Goal: Task Accomplishment & Management: Use online tool/utility

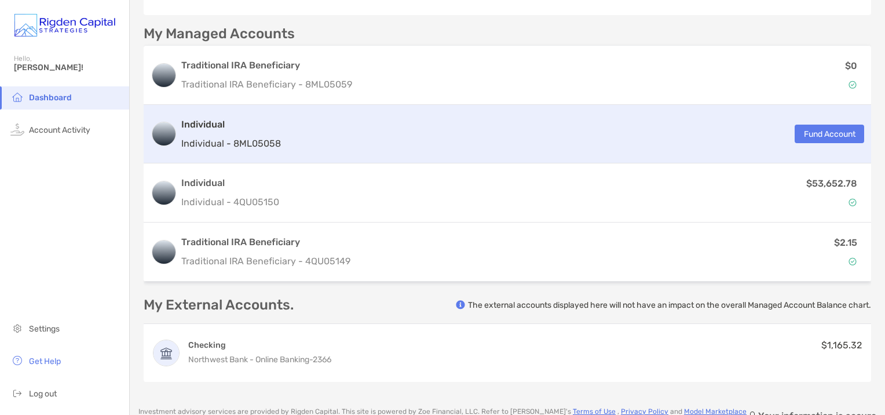
scroll to position [290, 0]
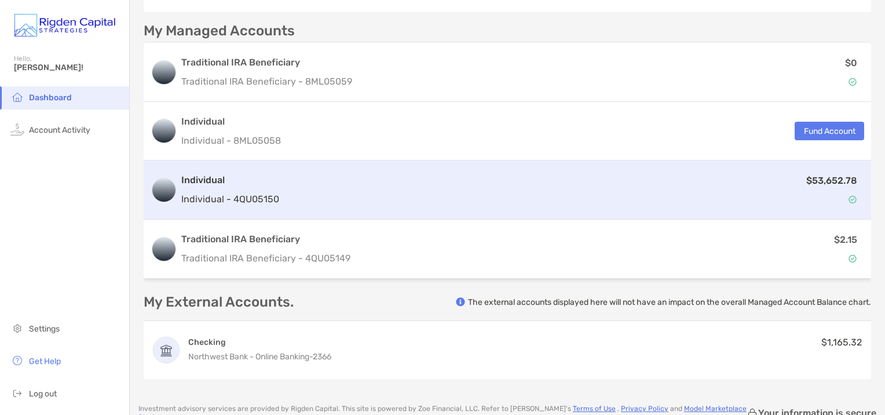
click at [461, 205] on div "$53,652.78" at bounding box center [574, 190] width 581 height 34
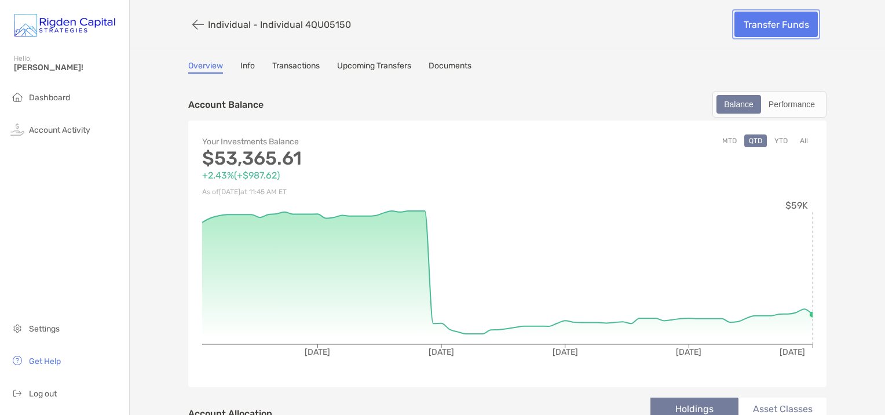
click at [753, 25] on link "Transfer Funds" at bounding box center [776, 24] width 83 height 25
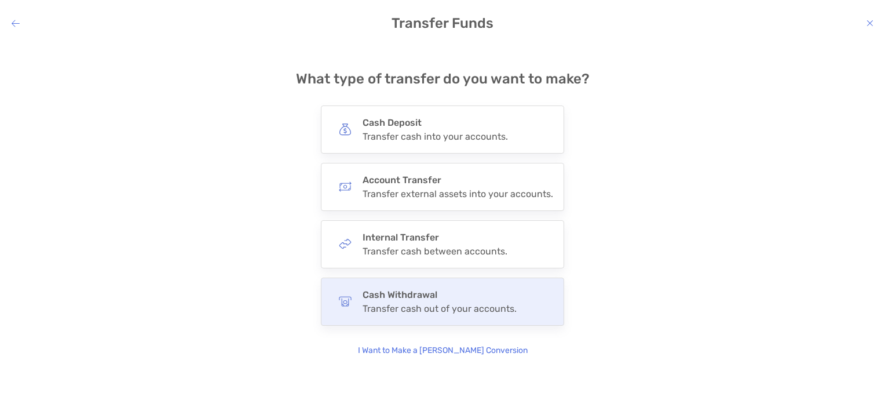
click at [443, 297] on h4 "Cash Withdrawal" at bounding box center [440, 294] width 154 height 11
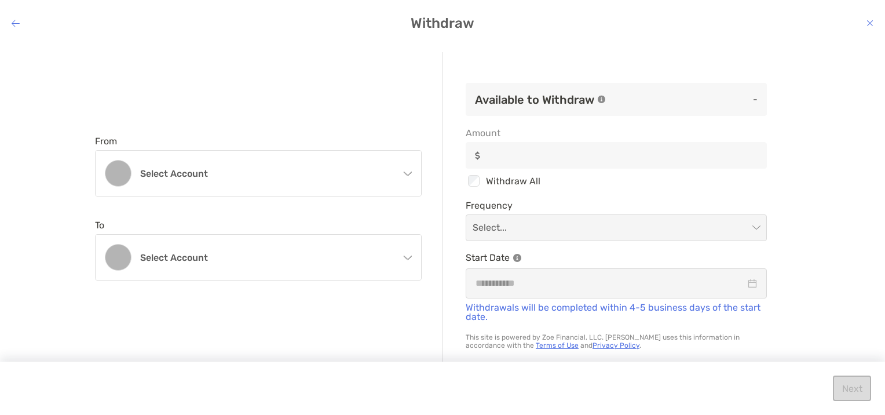
click at [408, 174] on icon "modal" at bounding box center [407, 171] width 9 height 9
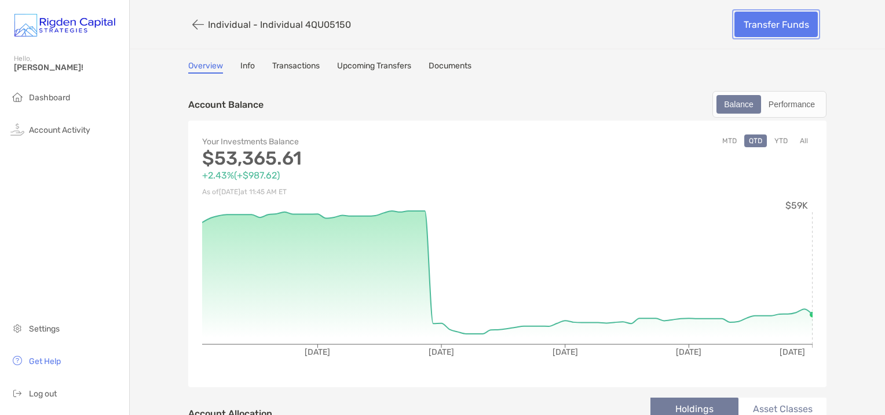
click at [773, 23] on link "Transfer Funds" at bounding box center [776, 24] width 83 height 25
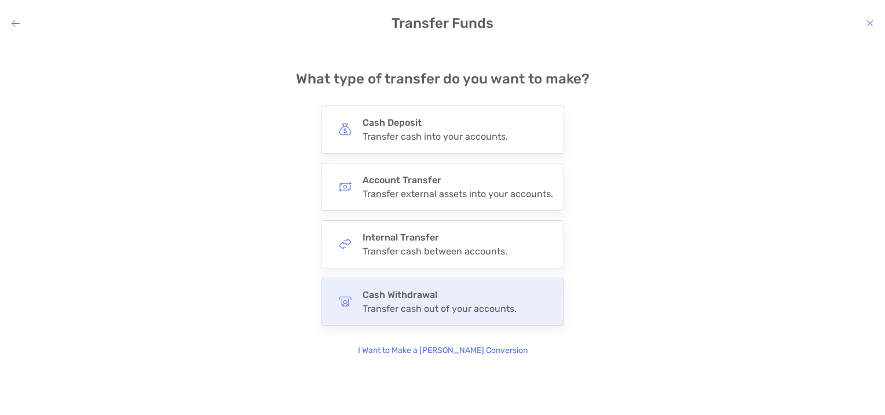
click at [489, 301] on div "Cash Withdrawal Transfer cash out of your accounts." at bounding box center [440, 301] width 154 height 25
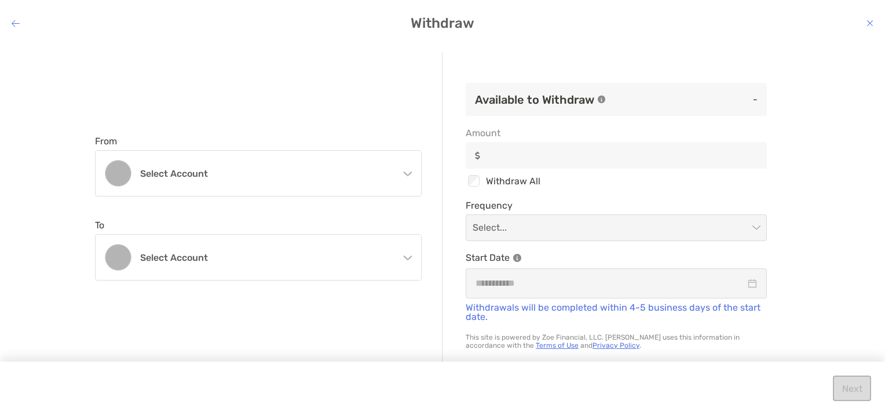
click at [405, 171] on icon "modal" at bounding box center [407, 171] width 9 height 9
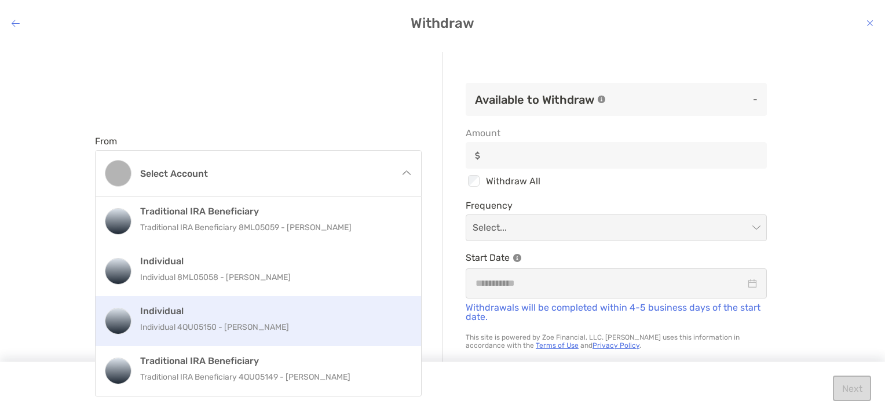
click at [300, 326] on p "Individual 4QU05150 - [PERSON_NAME]" at bounding box center [270, 327] width 261 height 14
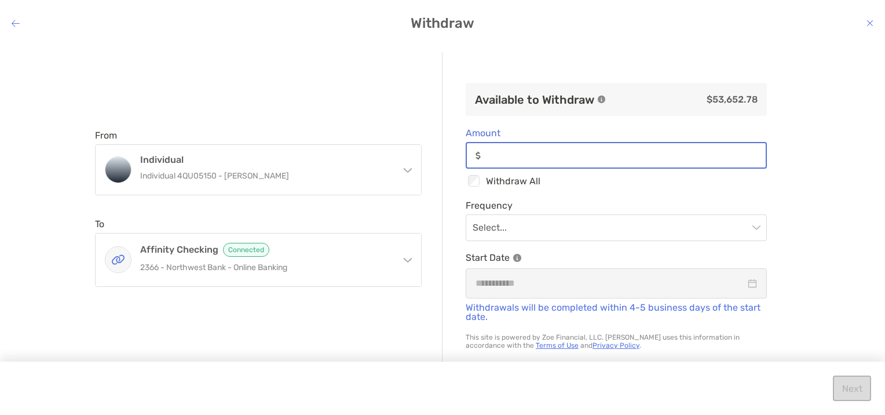
click at [505, 155] on input "Amount" at bounding box center [626, 156] width 280 height 10
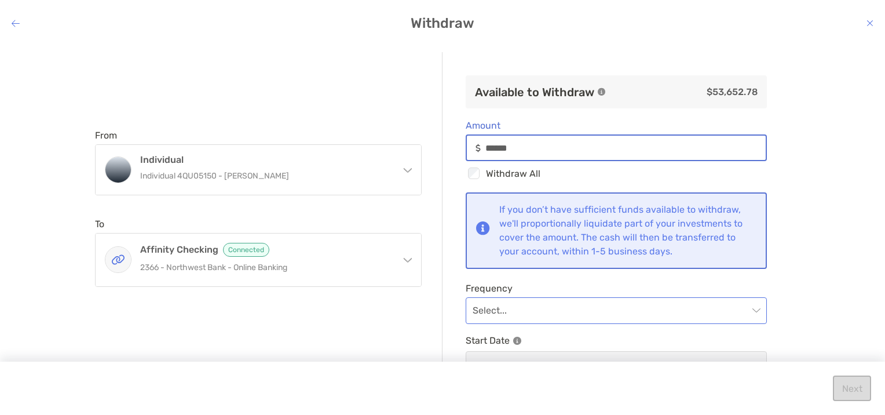
click at [746, 310] on span "modal" at bounding box center [616, 310] width 287 height 25
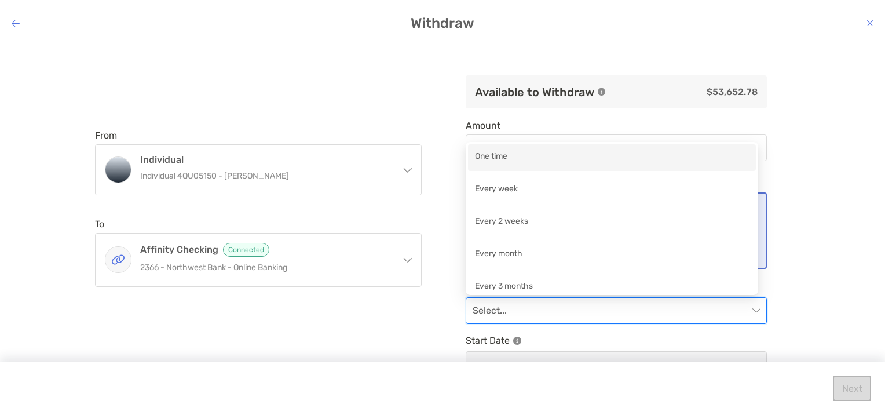
click at [530, 156] on div "One time" at bounding box center [612, 157] width 274 height 14
type input "******"
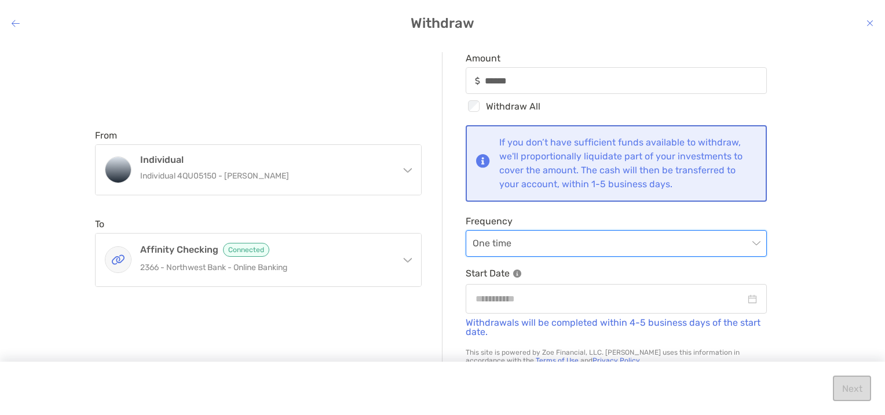
scroll to position [74, 0]
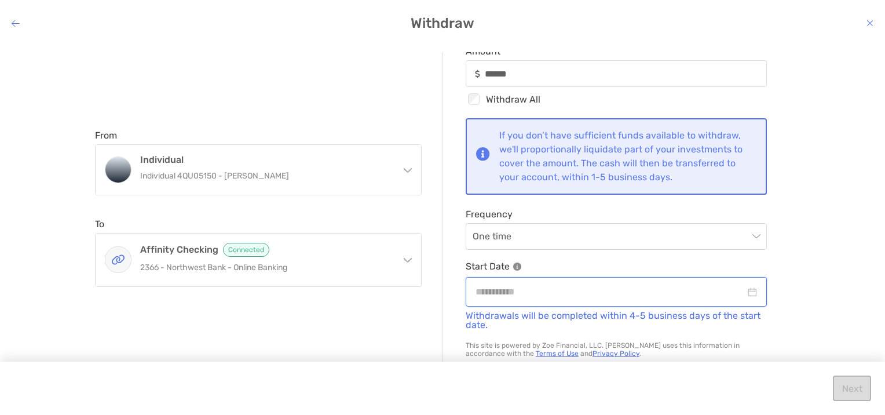
click at [494, 293] on input "modal" at bounding box center [611, 291] width 270 height 14
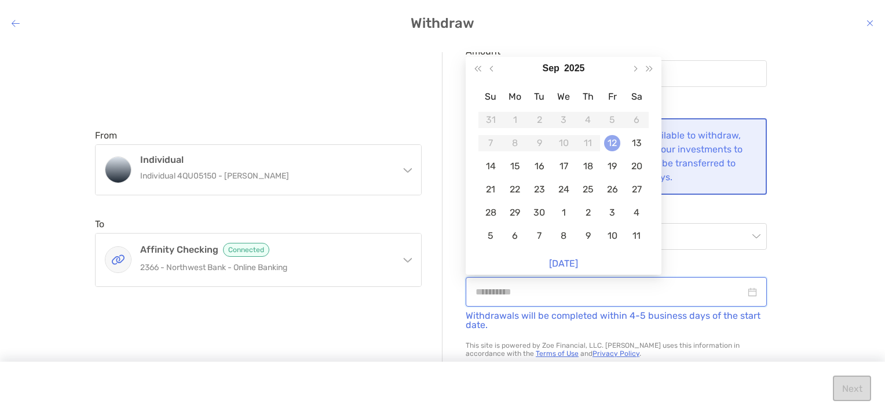
type input "**********"
click at [612, 144] on div "12" at bounding box center [612, 143] width 16 height 16
type input "******"
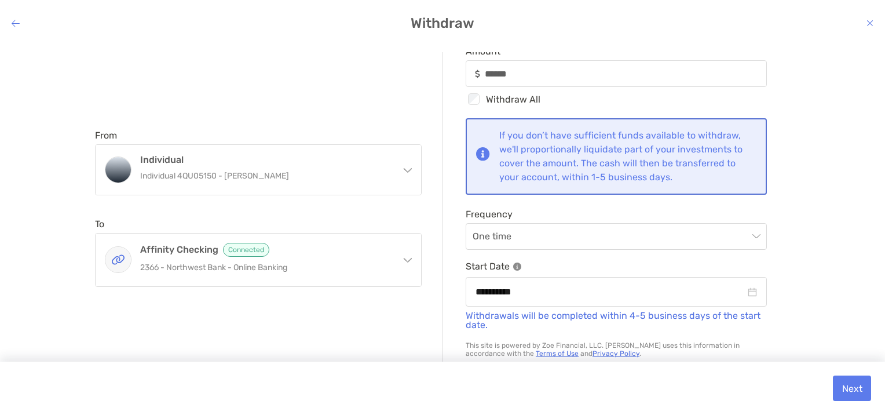
click at [407, 170] on icon "modal" at bounding box center [407, 167] width 9 height 9
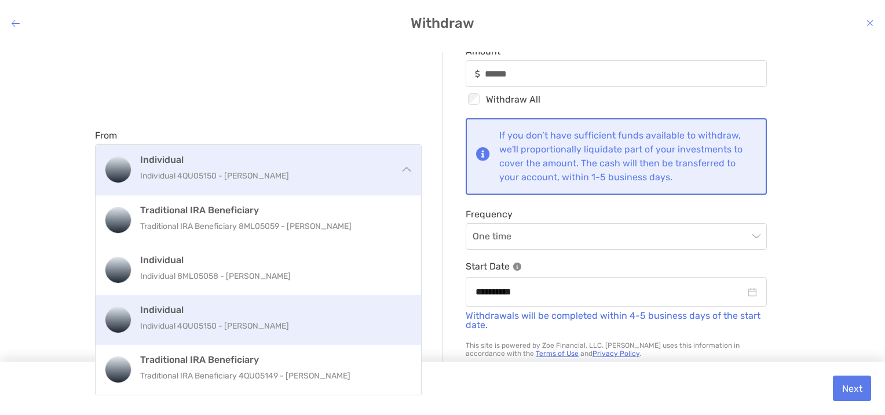
click at [407, 165] on div "Individual Individual 4QU05150 - [PERSON_NAME]" at bounding box center [259, 170] width 326 height 50
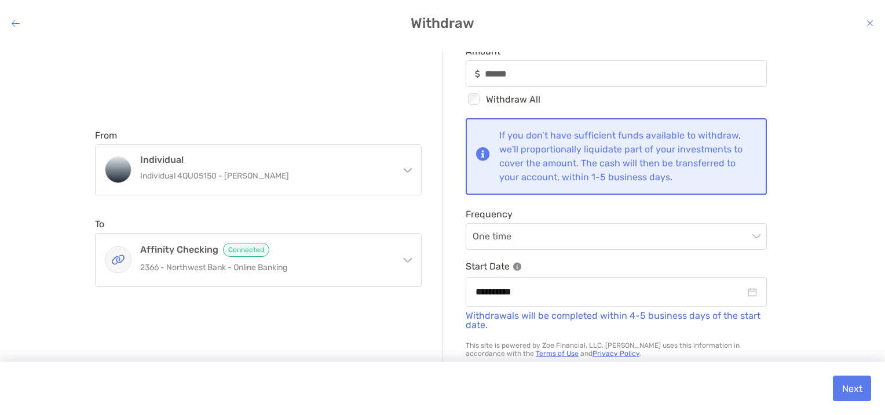
click at [14, 23] on icon "modal" at bounding box center [16, 23] width 8 height 9
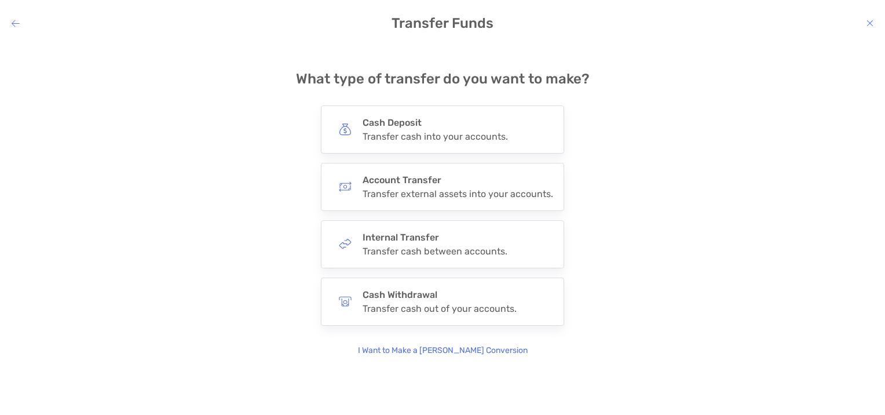
click at [14, 18] on div "modal" at bounding box center [16, 23] width 8 height 11
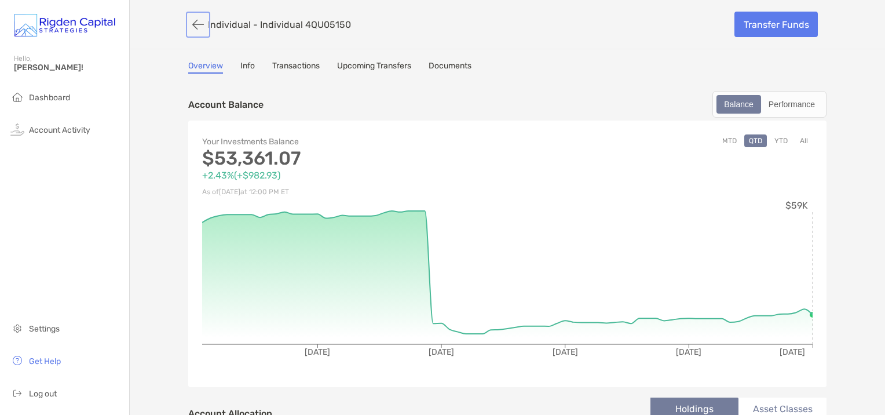
click at [197, 23] on button "button" at bounding box center [198, 24] width 20 height 21
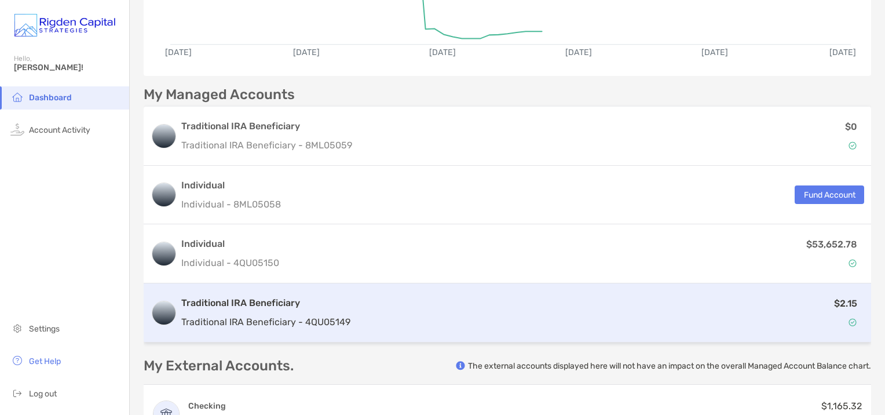
scroll to position [232, 0]
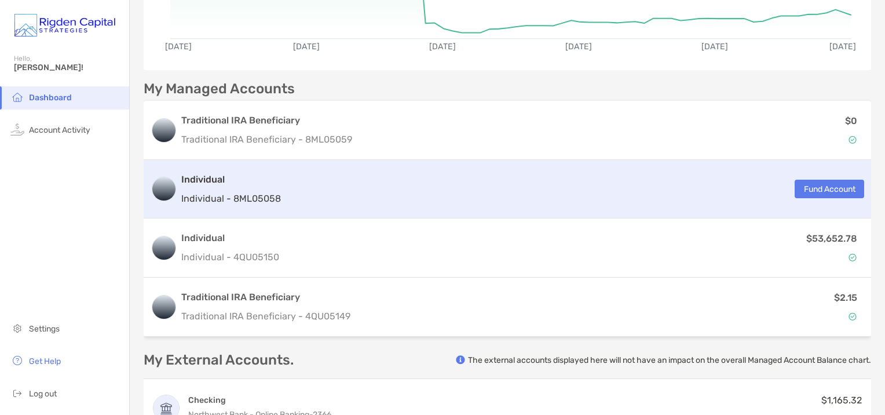
click at [385, 207] on div "Individual Individual - 8ML05058 Fund Account" at bounding box center [508, 189] width 728 height 59
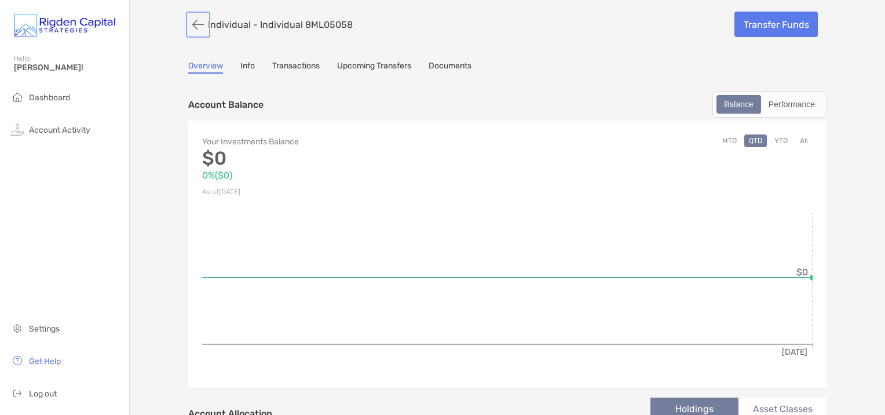
click at [190, 24] on button "button" at bounding box center [198, 24] width 20 height 21
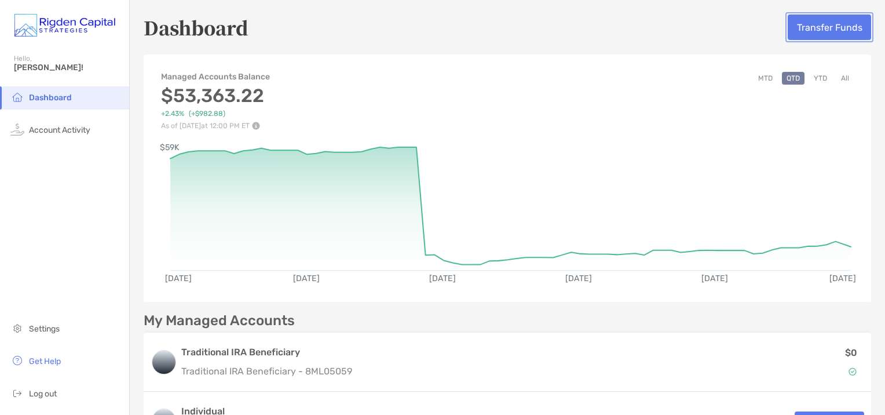
click at [823, 30] on button "Transfer Funds" at bounding box center [829, 26] width 83 height 25
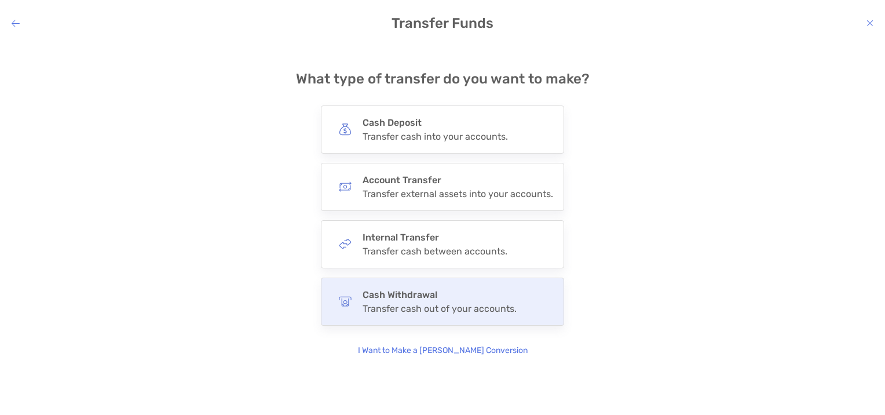
click at [436, 296] on h4 "Cash Withdrawal" at bounding box center [440, 294] width 154 height 11
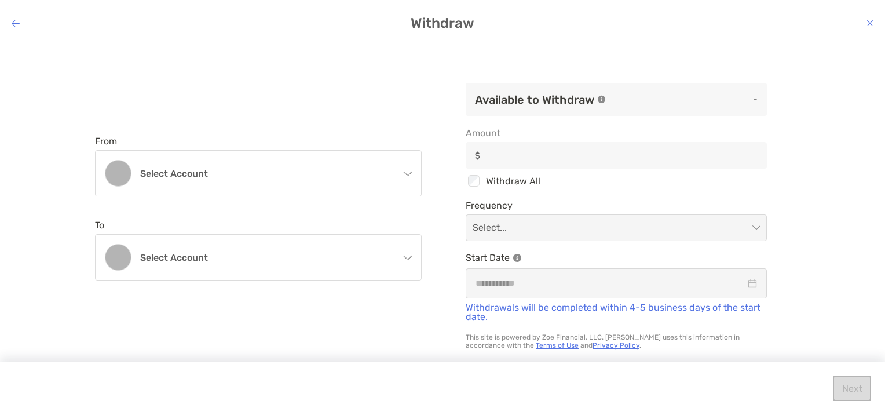
click at [405, 173] on icon "modal" at bounding box center [408, 173] width 8 height 4
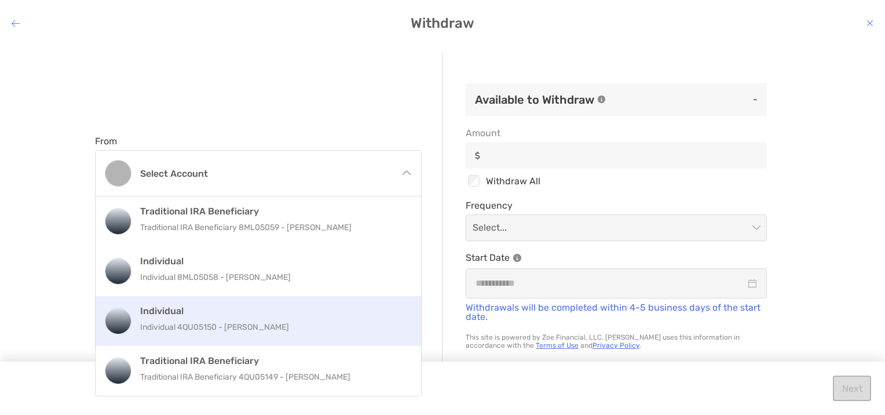
click at [268, 327] on p "Individual 4QU05150 - [PERSON_NAME]" at bounding box center [270, 327] width 261 height 14
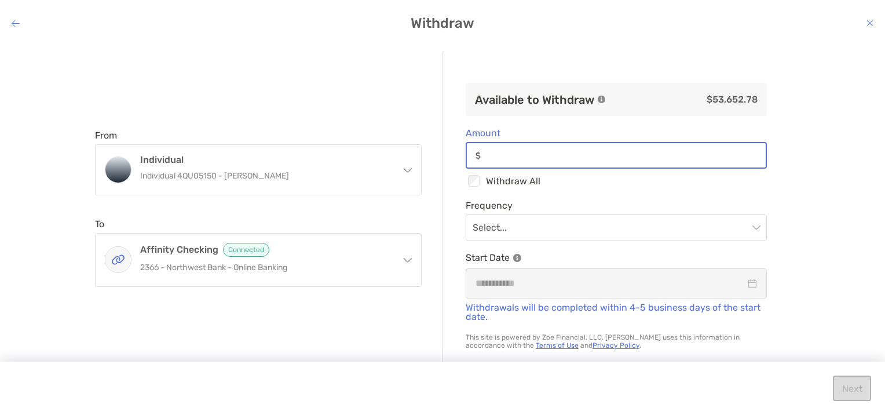
click at [492, 155] on input "Amount" at bounding box center [626, 156] width 280 height 10
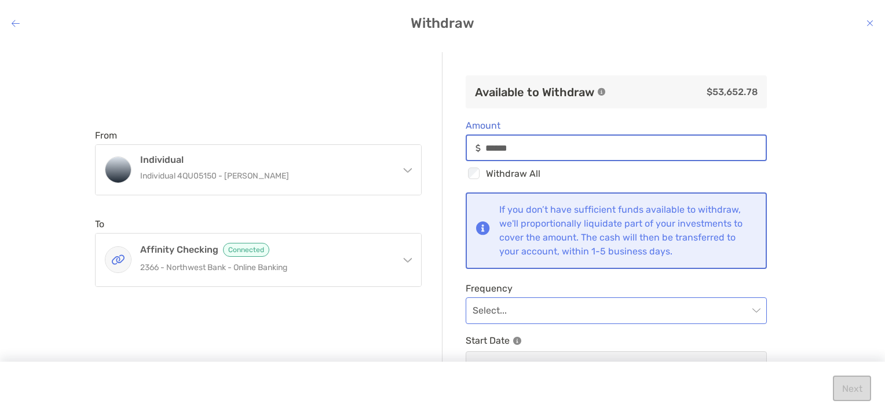
click at [746, 310] on span "modal" at bounding box center [616, 310] width 287 height 25
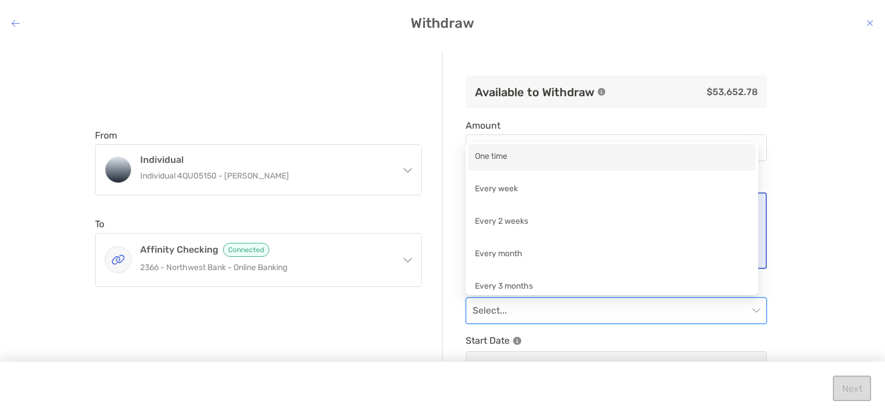
click at [504, 159] on div "One time" at bounding box center [612, 157] width 274 height 14
type input "******"
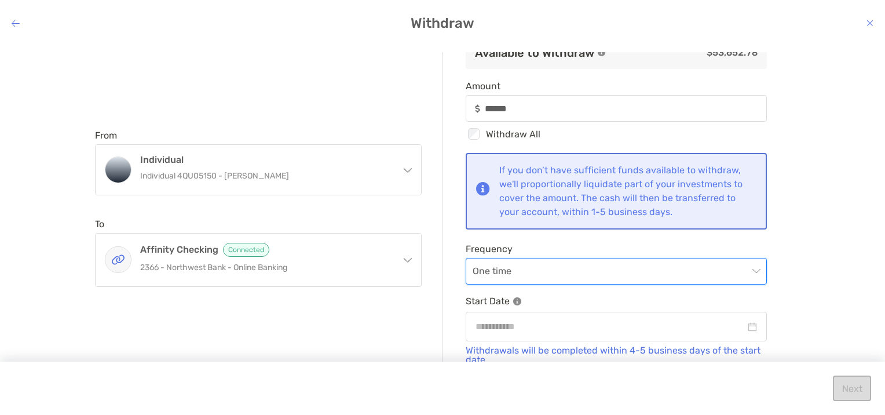
scroll to position [74, 0]
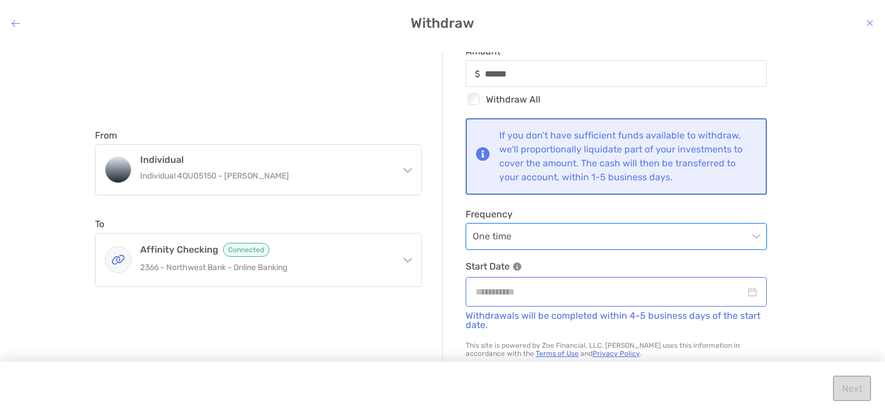
click at [739, 292] on div "modal" at bounding box center [617, 291] width 282 height 14
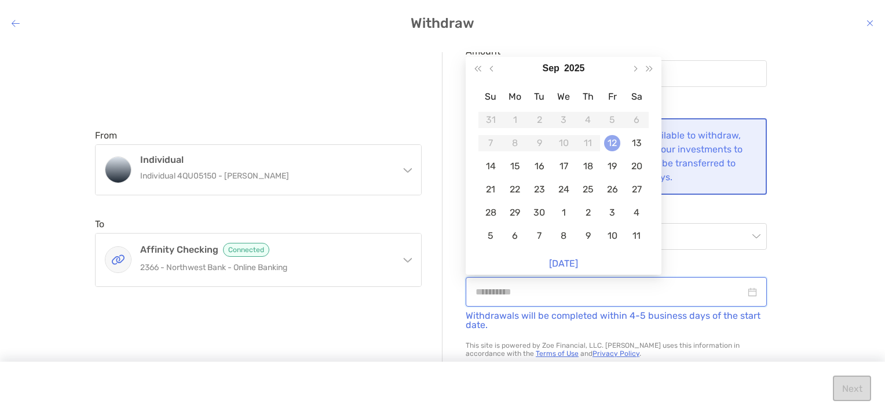
type input "**********"
click at [613, 145] on div "12" at bounding box center [612, 143] width 16 height 16
type input "******"
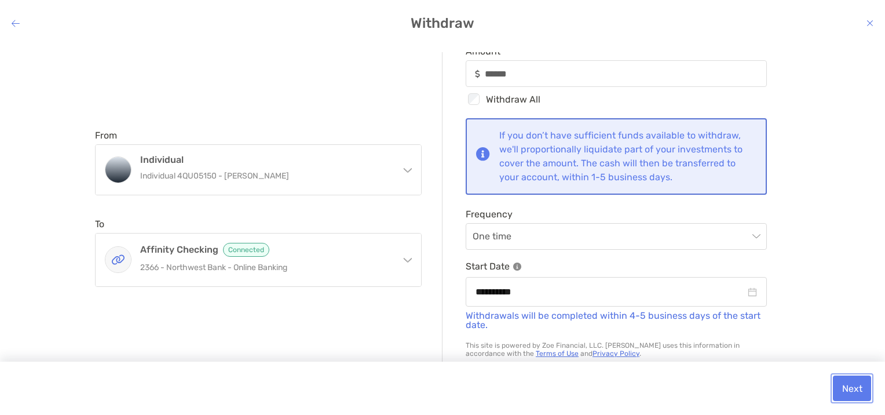
click at [851, 388] on button "Next" at bounding box center [852, 387] width 38 height 25
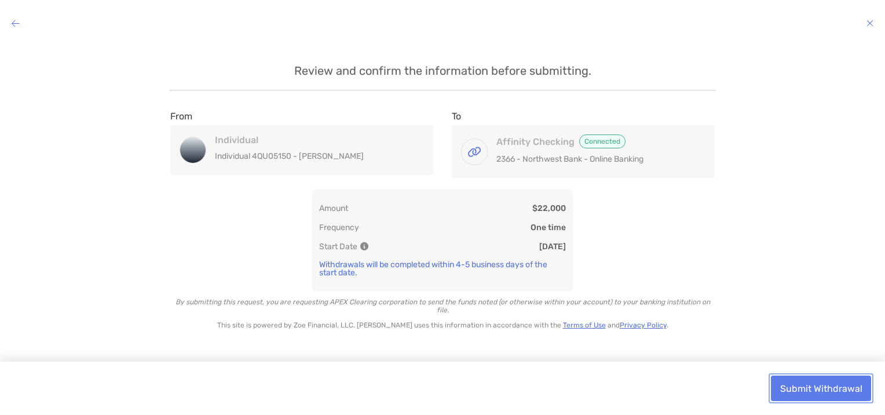
click at [830, 389] on button "Submit Withdrawal" at bounding box center [821, 387] width 100 height 25
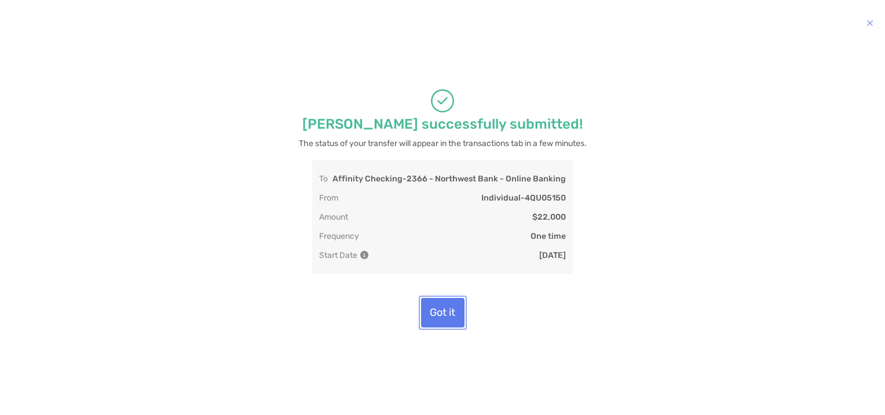
click at [454, 308] on button "Got it" at bounding box center [442, 313] width 43 height 30
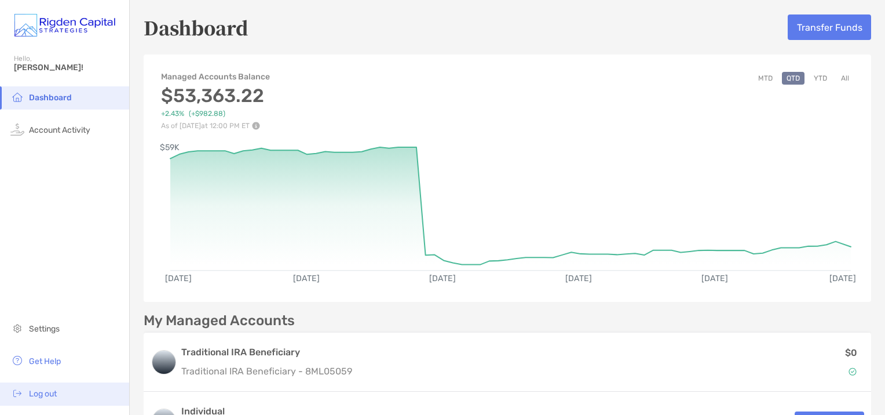
click at [40, 392] on span "Log out" at bounding box center [43, 394] width 28 height 10
